Goal: Task Accomplishment & Management: Use online tool/utility

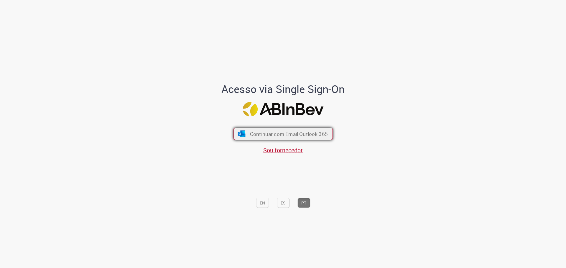
click at [266, 136] on span "Continuar com Email Outlook 365" at bounding box center [289, 134] width 78 height 7
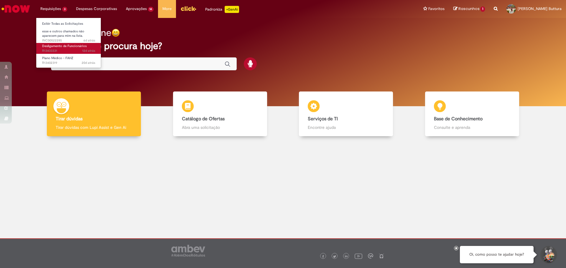
click at [68, 44] on span "Desligamento de Funcionários" at bounding box center [64, 46] width 44 height 4
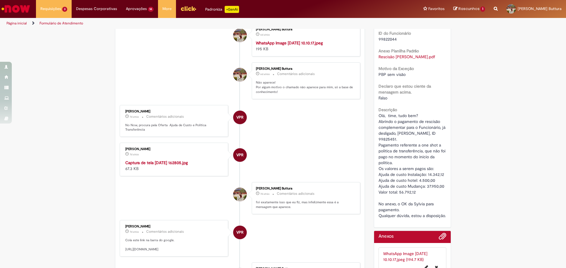
scroll to position [222, 0]
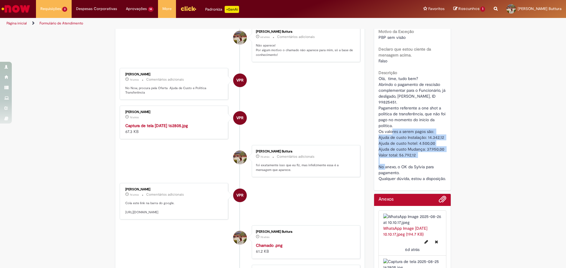
drag, startPoint x: 374, startPoint y: 131, endPoint x: 440, endPoint y: 156, distance: 70.7
click at [440, 156] on div "Número R13433331 Status Pendente Usuário Criação 12d atrás 12 dias atrás Conclu…" at bounding box center [412, 33] width 77 height 314
copy span "Os valores a serem pagos são: Ajuda de custo Instalação: 14.342,12 Ajuda de cus…"
